Goal: Task Accomplishment & Management: Manage account settings

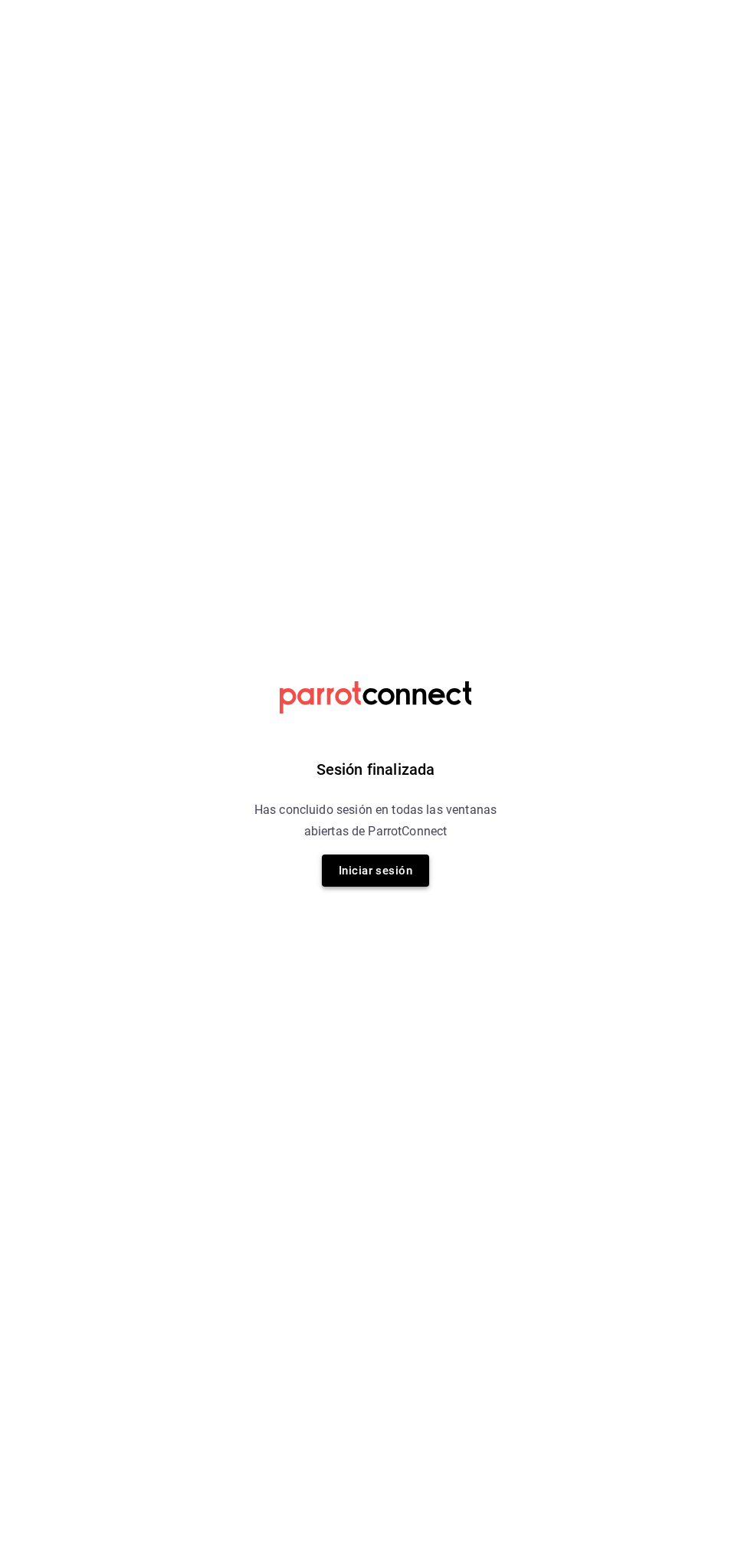
click at [399, 882] on button "Iniciar sesión" at bounding box center [375, 870] width 107 height 32
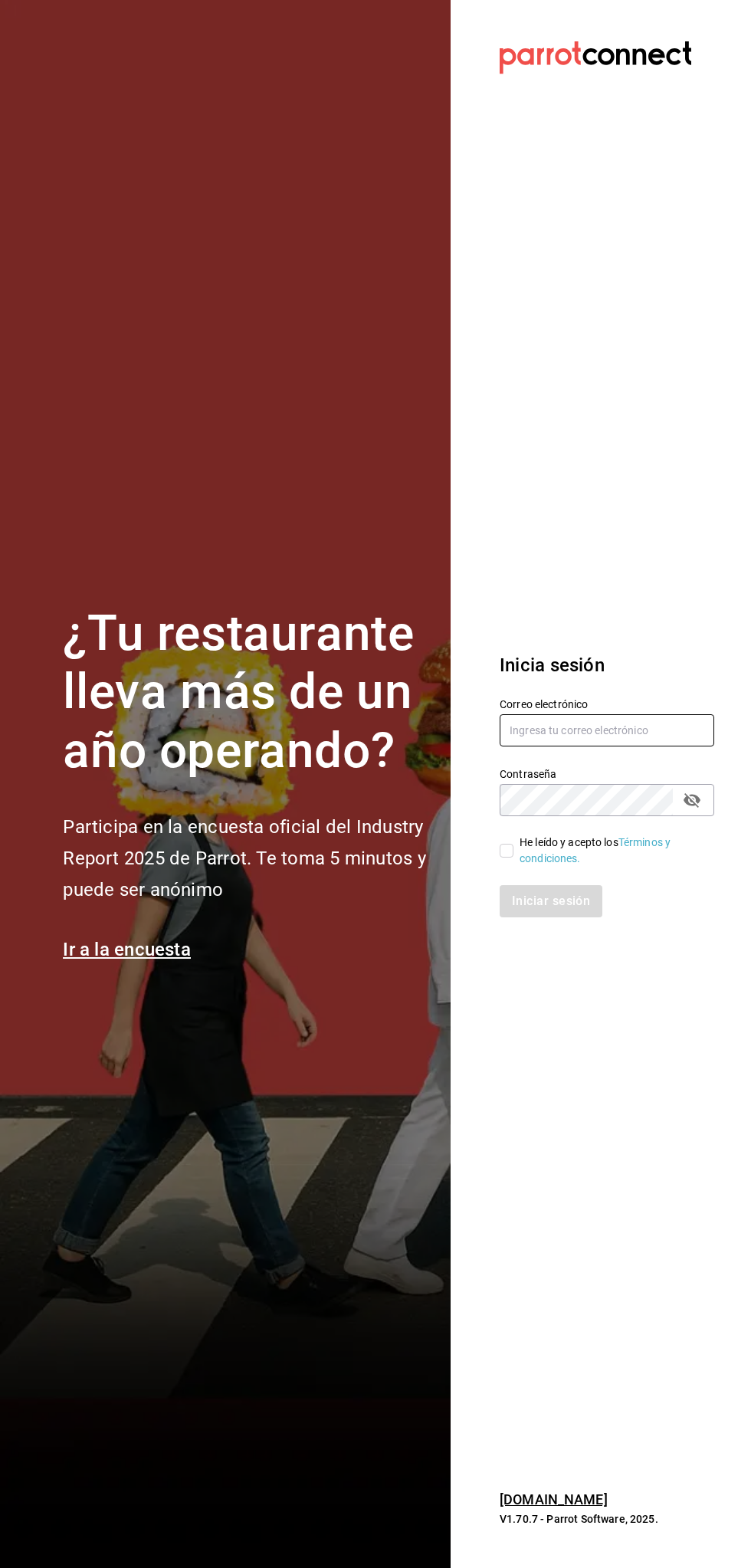
click at [631, 731] on input "text" at bounding box center [606, 730] width 214 height 32
type input "viany_cr@hotmail.com"
click at [507, 850] on input "He leído y acepto los Términos y condiciones." at bounding box center [506, 851] width 14 height 14
checkbox input "true"
click at [542, 901] on button "Iniciar sesión" at bounding box center [551, 901] width 104 height 32
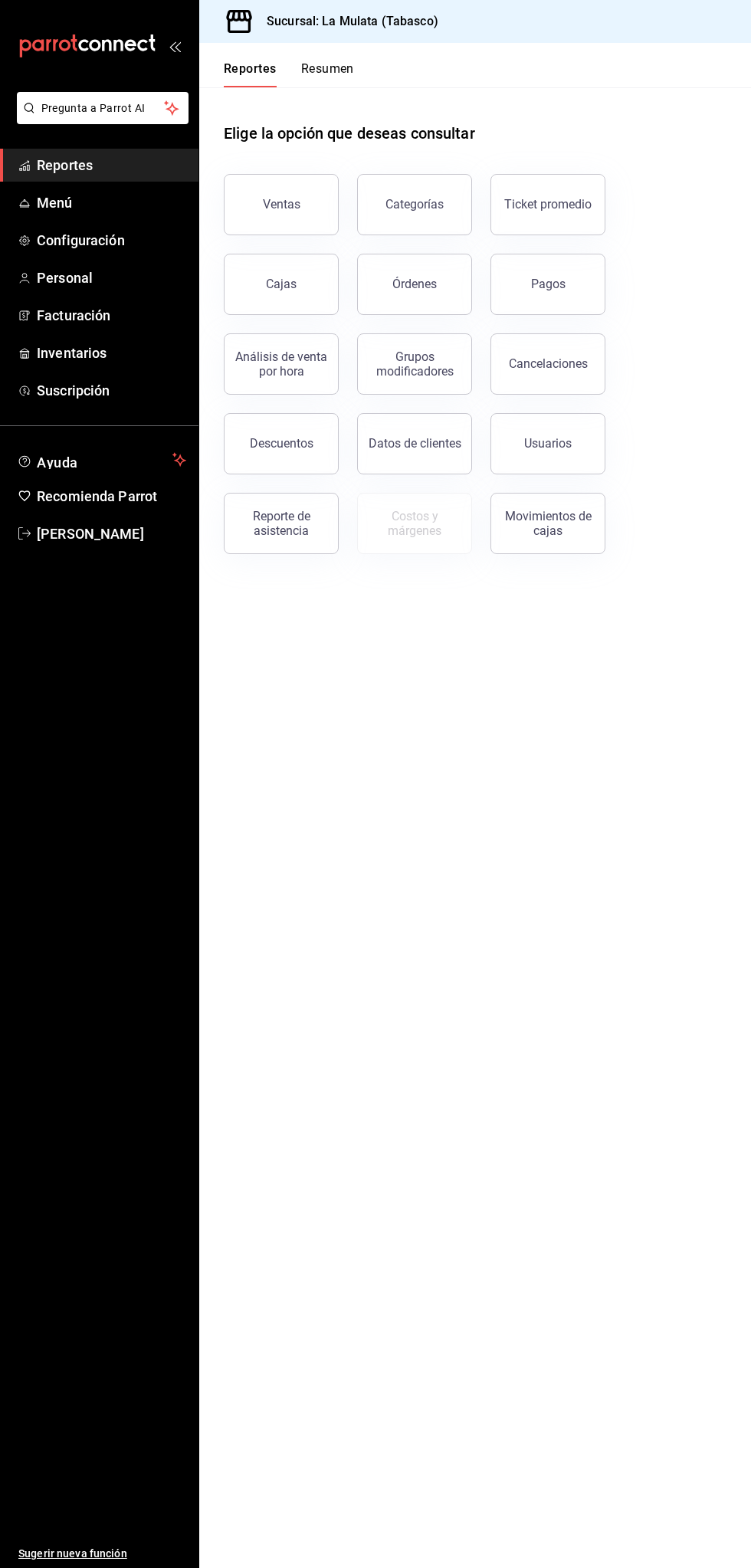
click at [333, 71] on button "Resumen" at bounding box center [327, 73] width 53 height 26
